Goal: Information Seeking & Learning: Check status

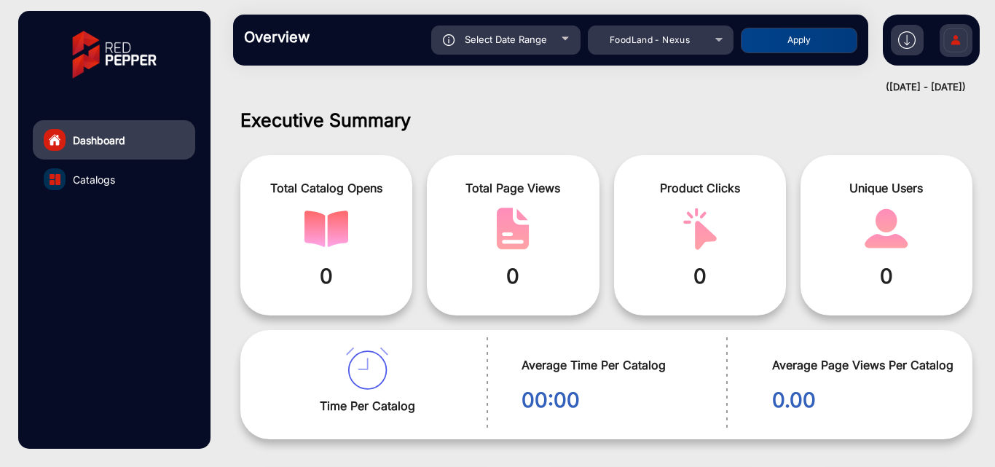
click at [917, 84] on div "(12-08-2025 - 18-08-2025)" at bounding box center [591, 87] width 747 height 15
click at [843, 114] on h1 "Executive Summary" at bounding box center [606, 120] width 732 height 22
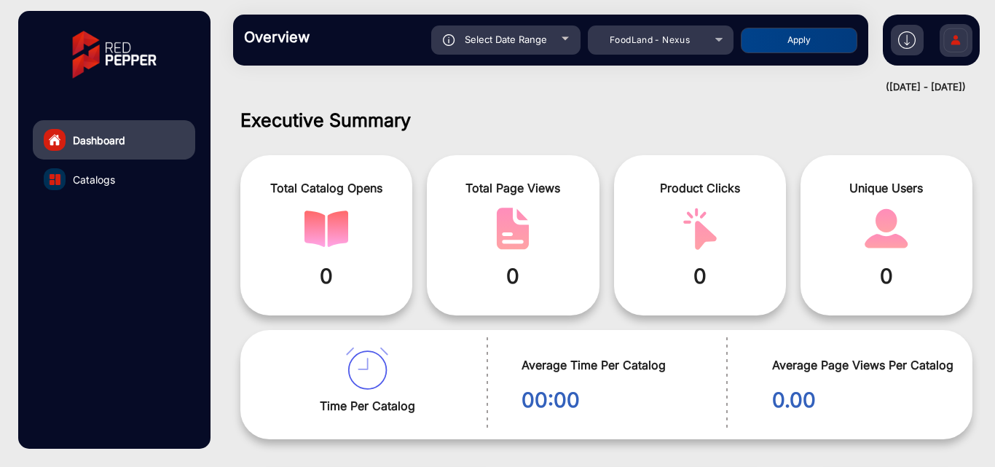
click at [519, 44] on span "Select Date Range" at bounding box center [506, 39] width 82 height 12
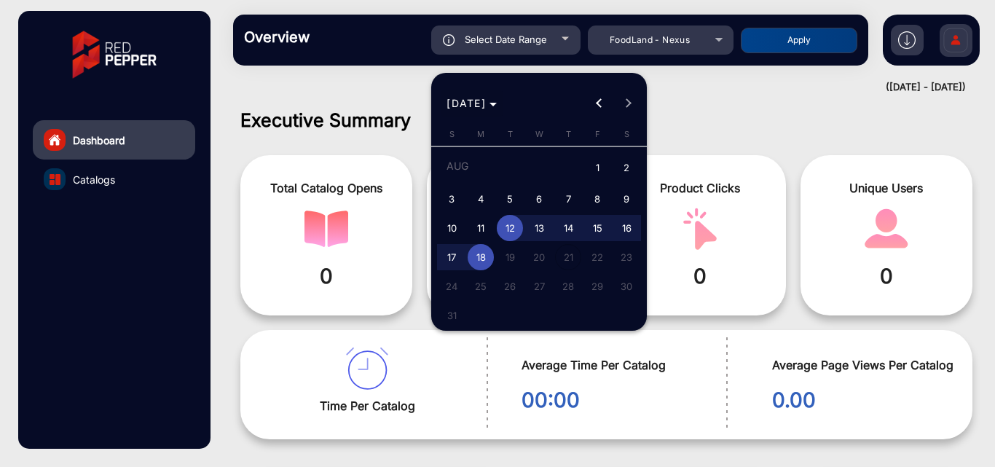
click at [497, 95] on span "AUG 2025" at bounding box center [471, 102] width 50 height 15
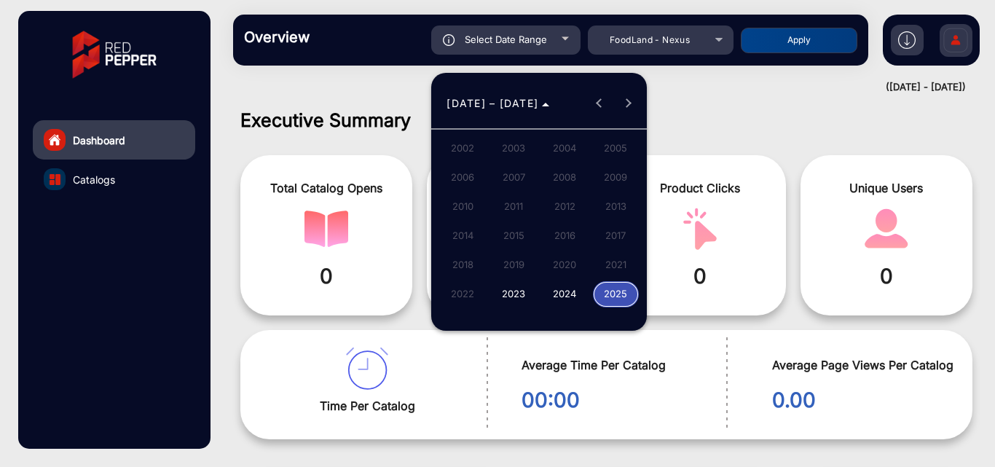
click at [561, 299] on span "2024" at bounding box center [565, 294] width 46 height 26
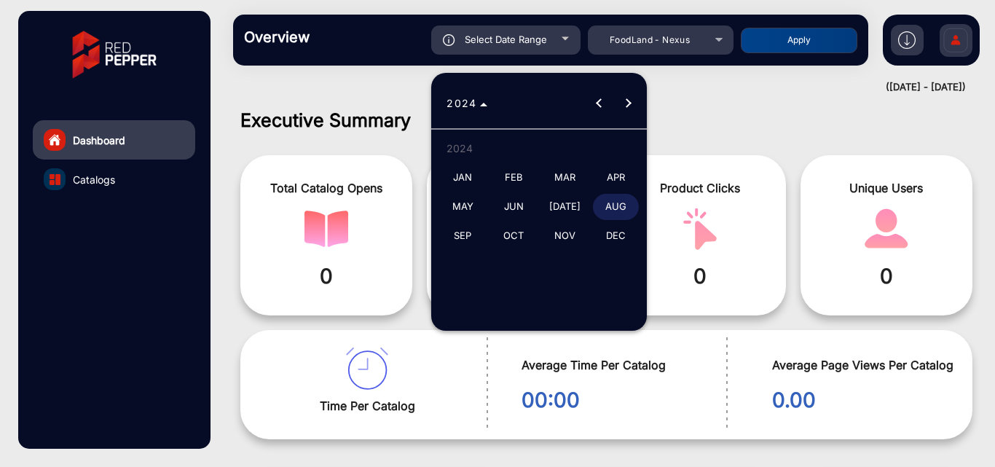
click at [470, 175] on span "JAN" at bounding box center [463, 178] width 46 height 26
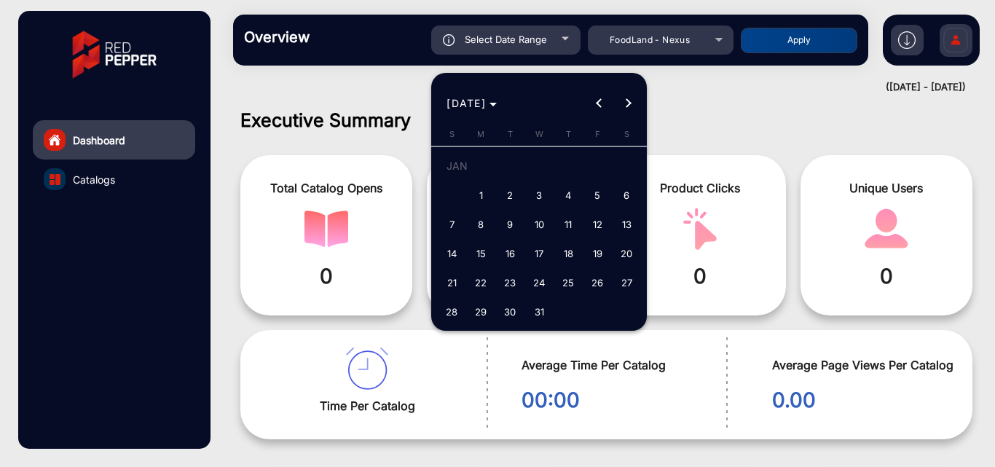
click at [481, 193] on span "1" at bounding box center [480, 195] width 26 height 26
type input "[DATE]"
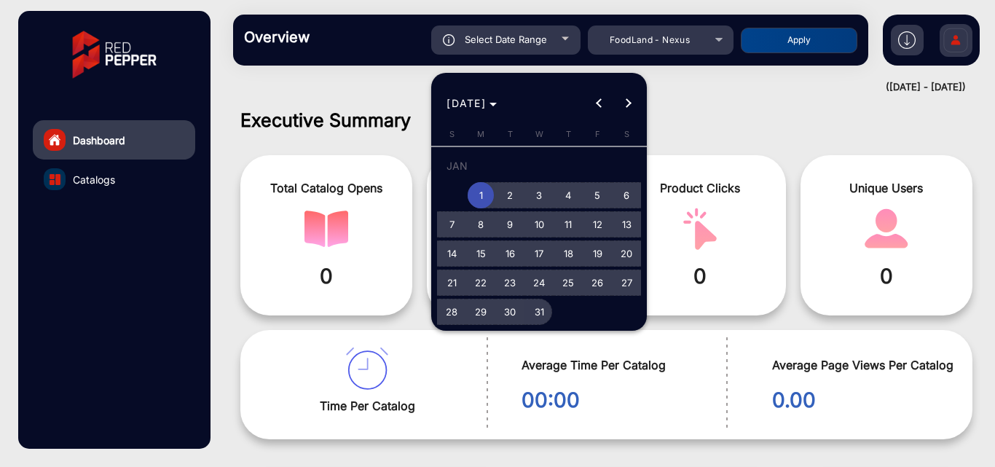
click at [539, 317] on span "31" at bounding box center [539, 312] width 26 height 26
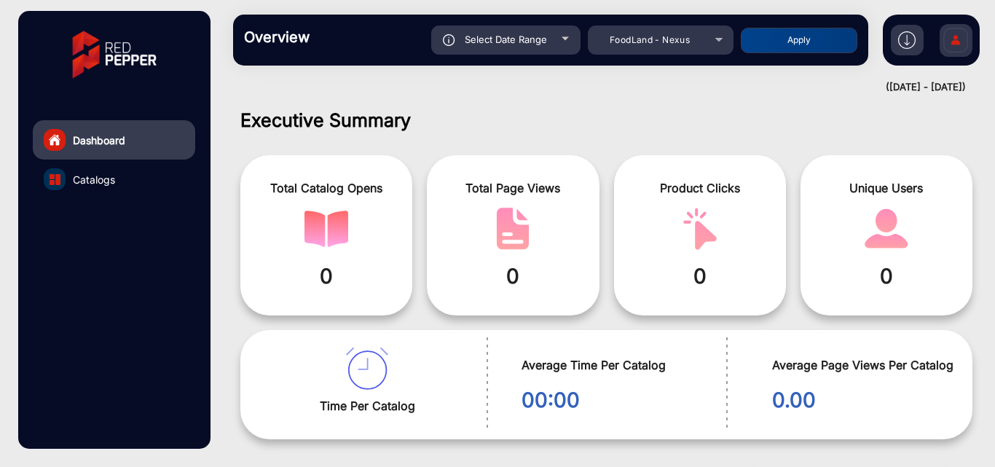
type input "[DATE]"
click at [780, 39] on button "Apply" at bounding box center [798, 40] width 116 height 25
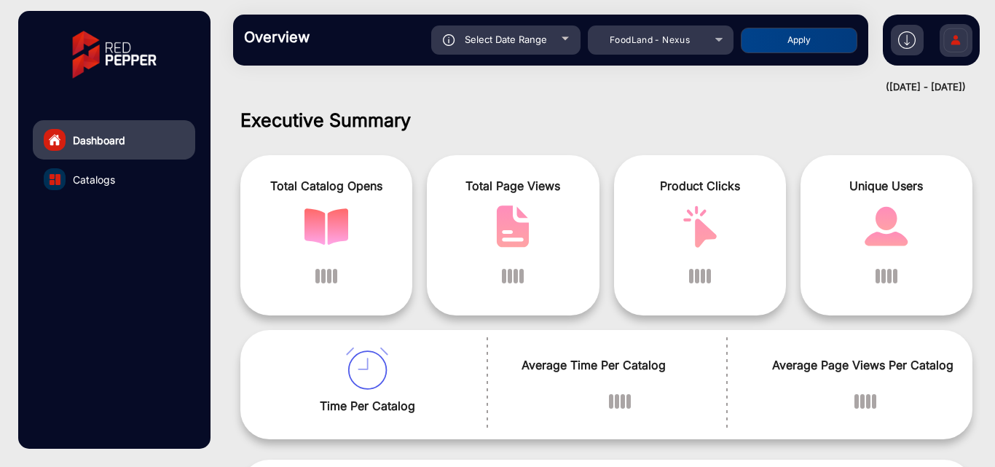
scroll to position [11, 0]
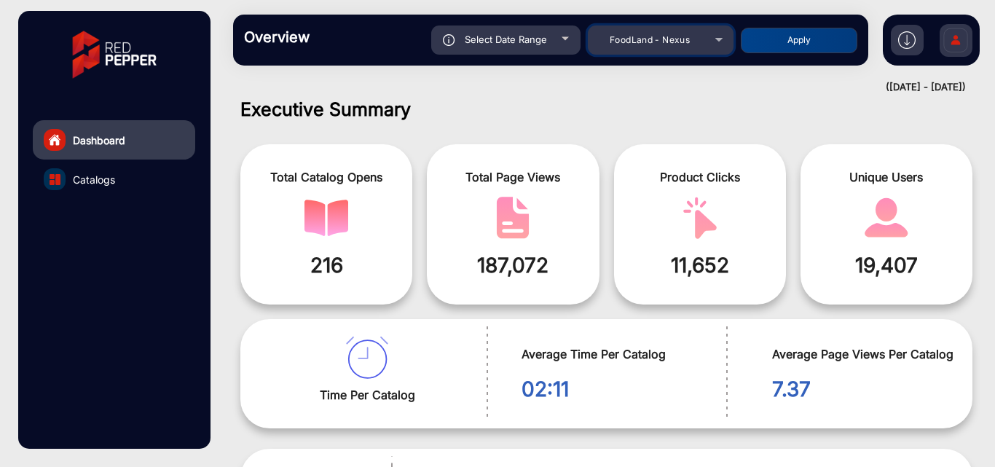
click at [704, 50] on mat-select "FoodLand - Nexus" at bounding box center [661, 39] width 146 height 29
click at [694, 35] on div "FoodLand - Nexus" at bounding box center [649, 39] width 116 height 17
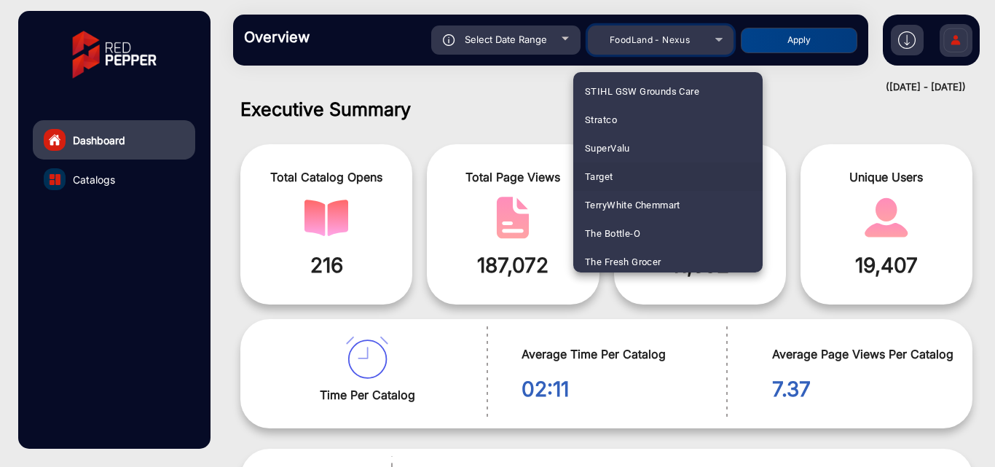
scroll to position [3905, 0]
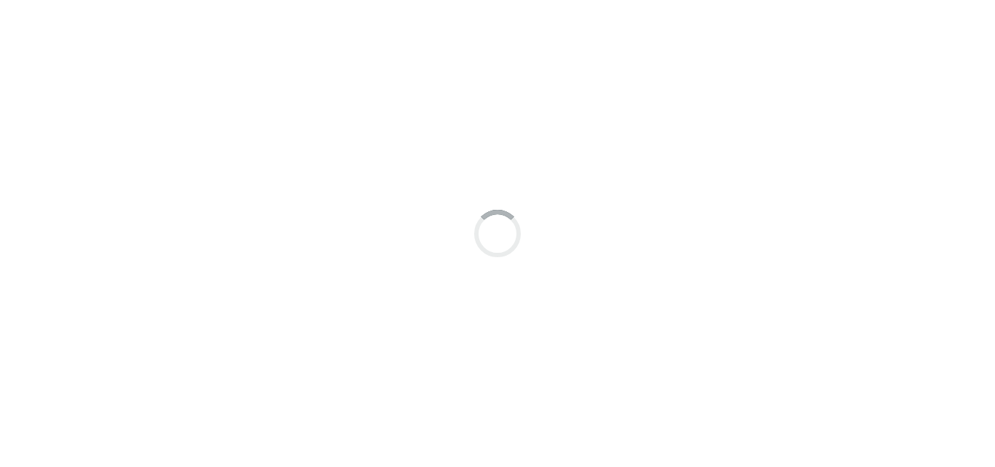
scroll to position [11, 0]
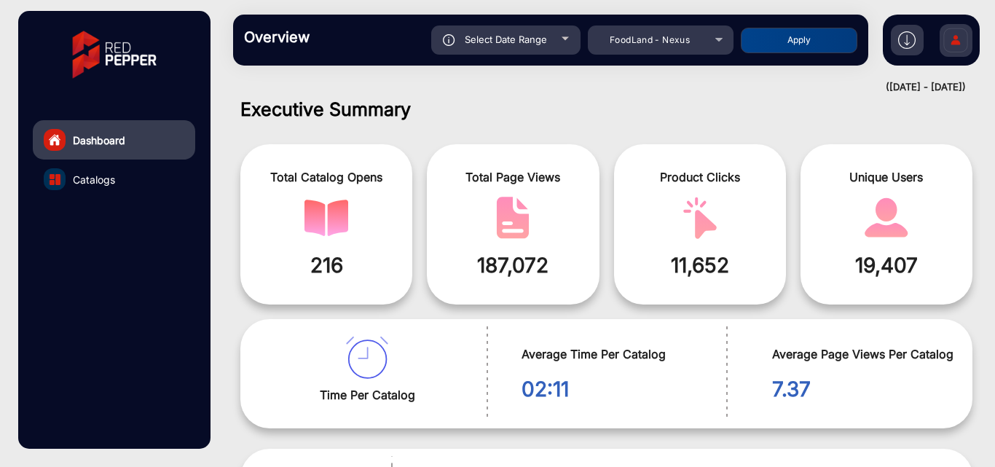
click at [515, 47] on div "Select Date Range" at bounding box center [505, 39] width 149 height 29
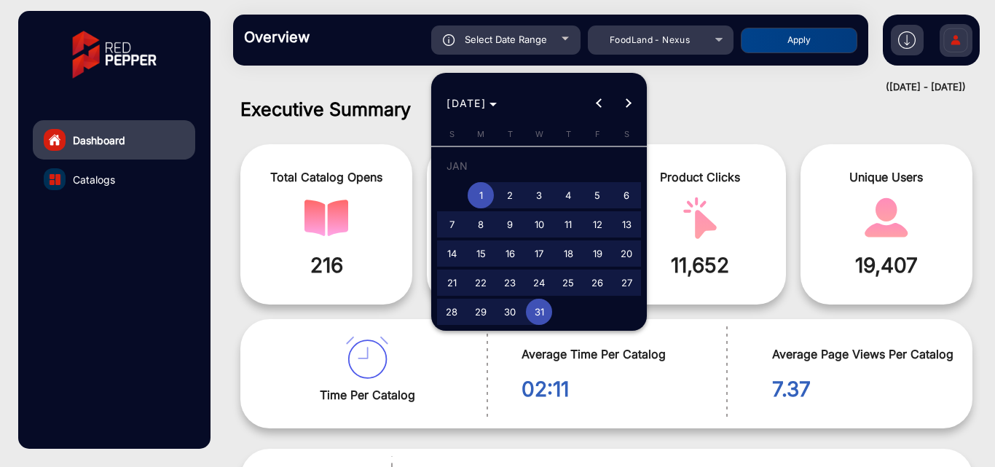
click at [357, 76] on div at bounding box center [497, 233] width 995 height 467
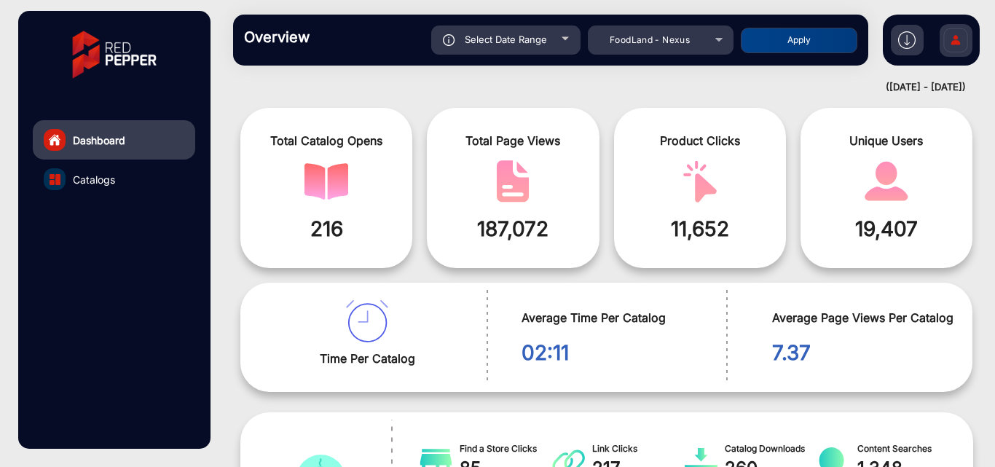
scroll to position [0, 0]
